Goal: Information Seeking & Learning: Learn about a topic

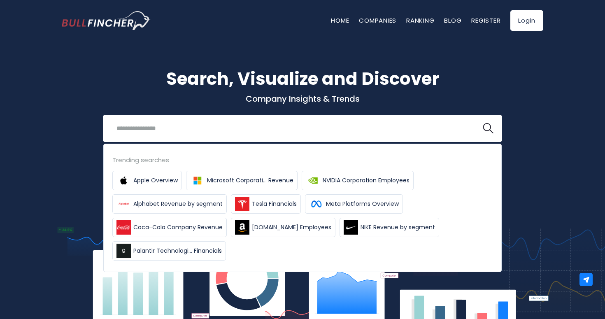
click at [54, 174] on div "Search, Visualize and Discover Company Insights & Trends Recent searches Trendi…" at bounding box center [302, 181] width 605 height 304
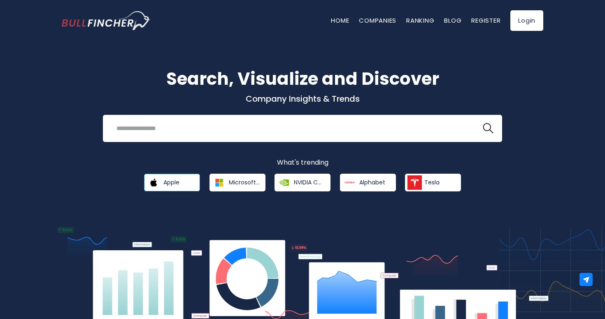
click at [157, 179] on img at bounding box center [153, 182] width 14 height 14
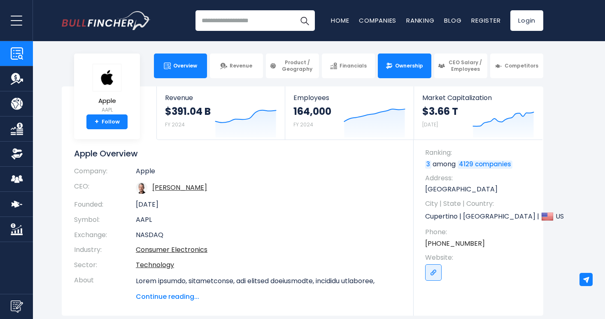
click at [410, 68] on span "Ownership" at bounding box center [409, 66] width 28 height 7
click at [404, 75] on link "Ownership" at bounding box center [404, 65] width 53 height 25
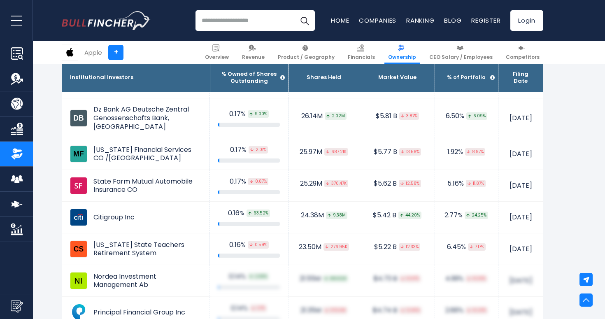
scroll to position [1999, 0]
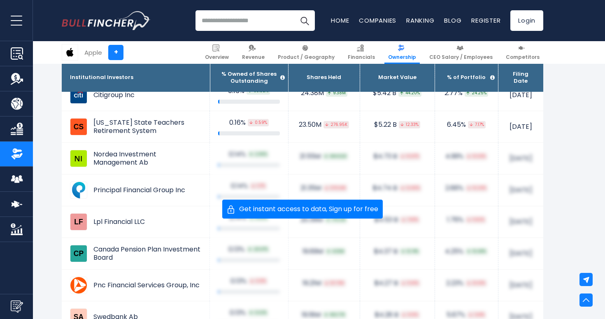
scroll to position [2096, 0]
